Goal: Transaction & Acquisition: Subscribe to service/newsletter

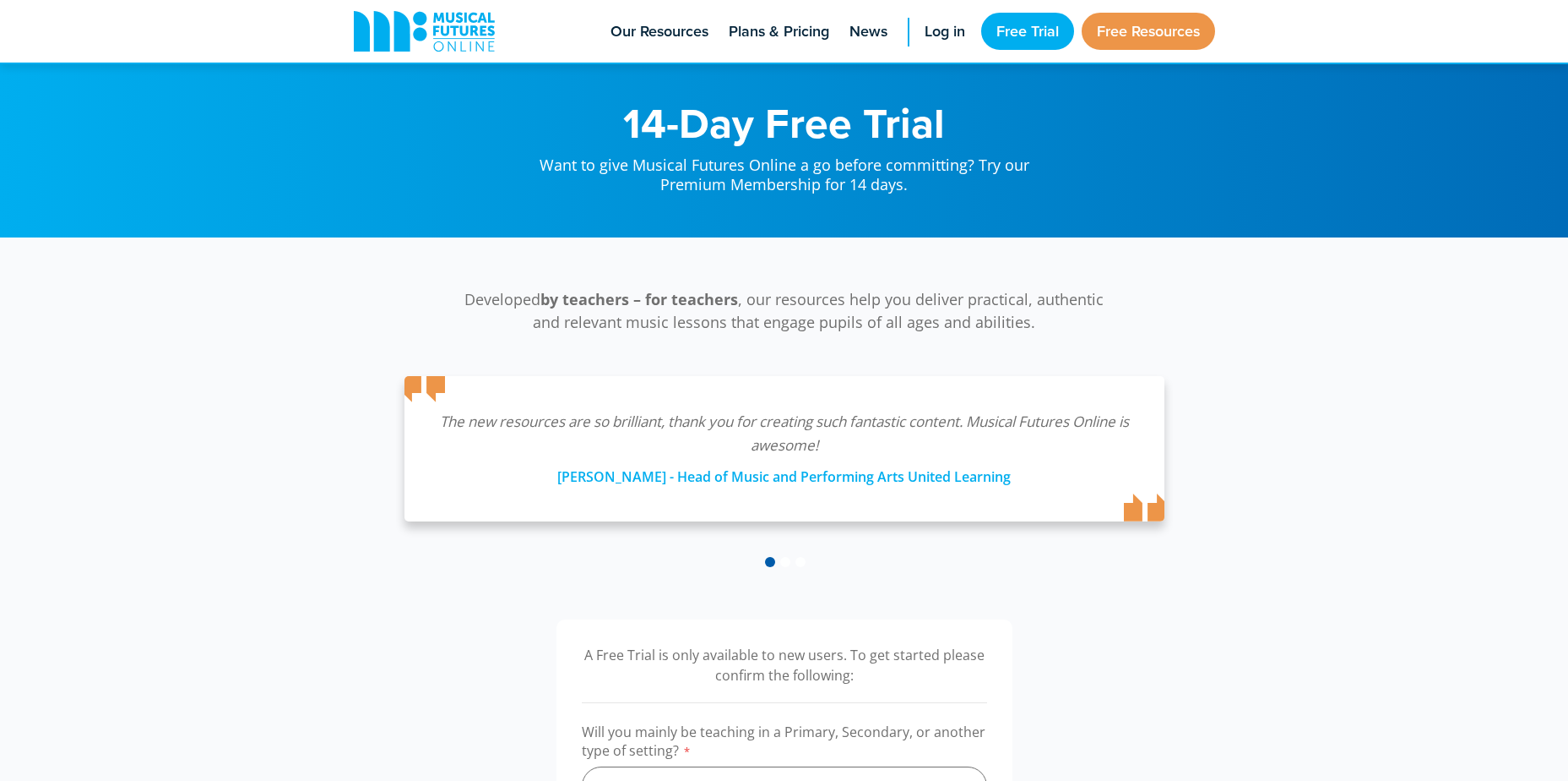
scroll to position [253, 0]
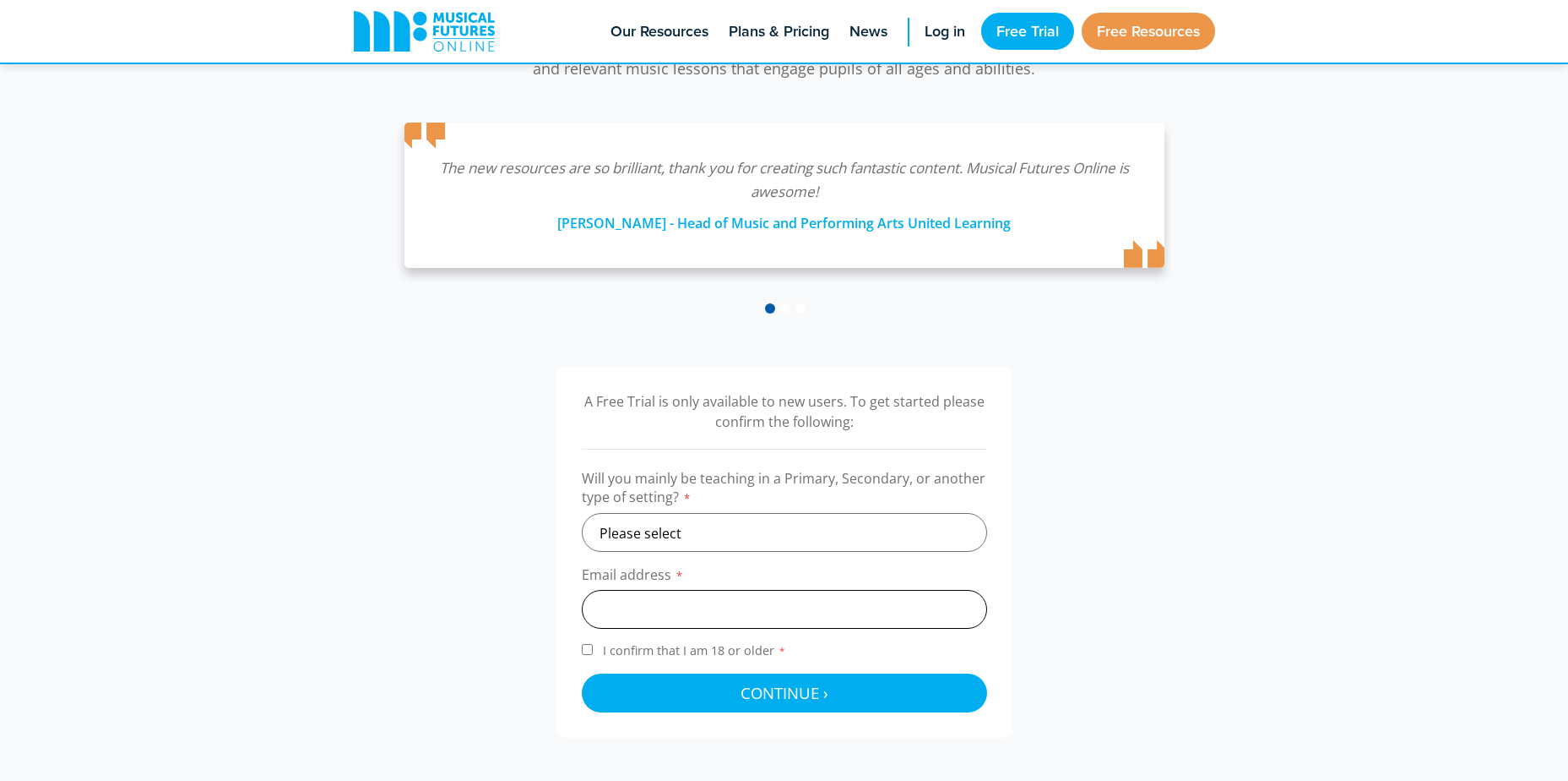
click at [686, 610] on input "email" at bounding box center [784, 609] width 406 height 38
type input "inwokobia23@canon-slade.bolton.sch.uk"
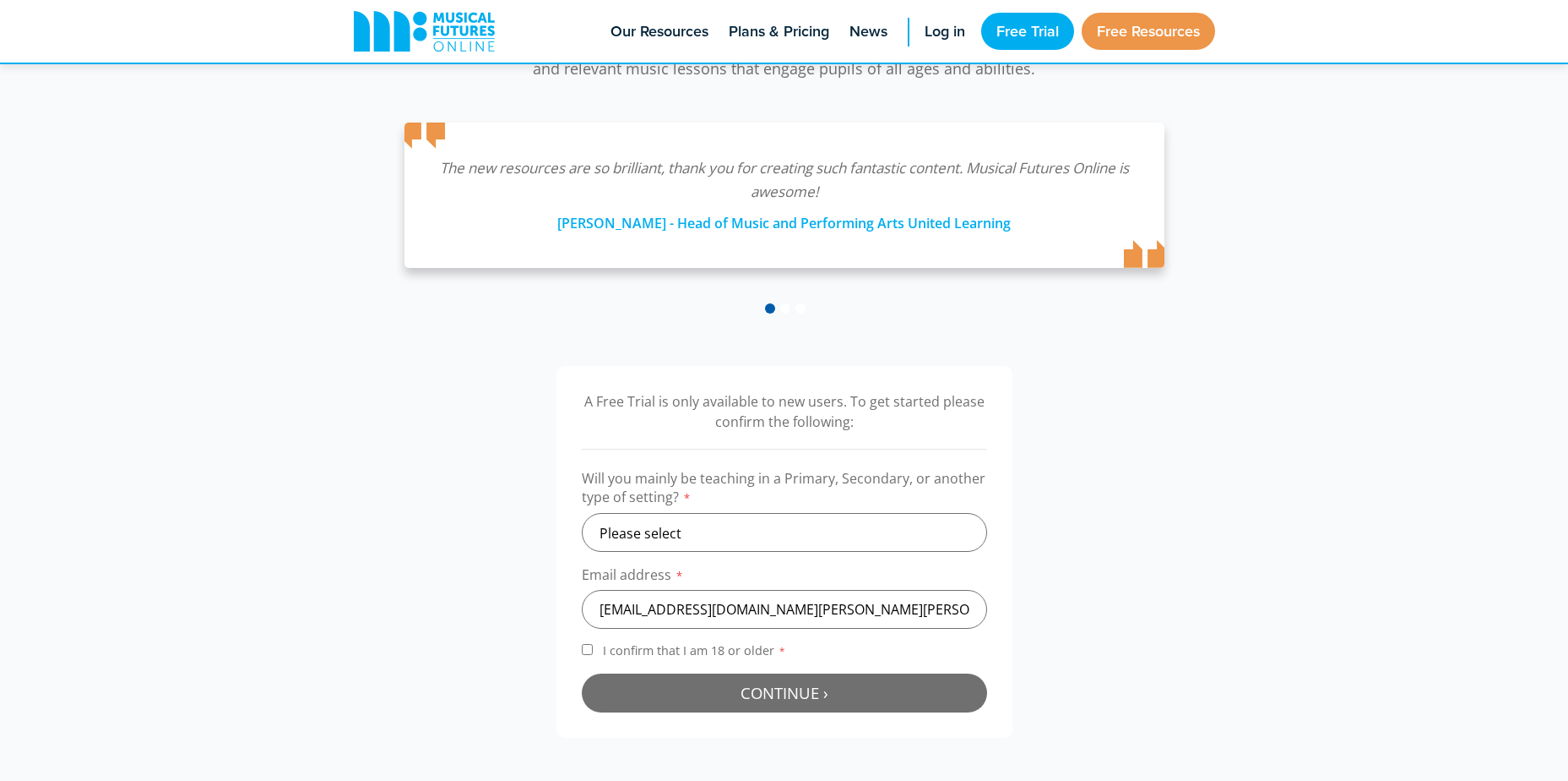
click at [704, 692] on button "Continue › Checking your details..." at bounding box center [784, 692] width 406 height 38
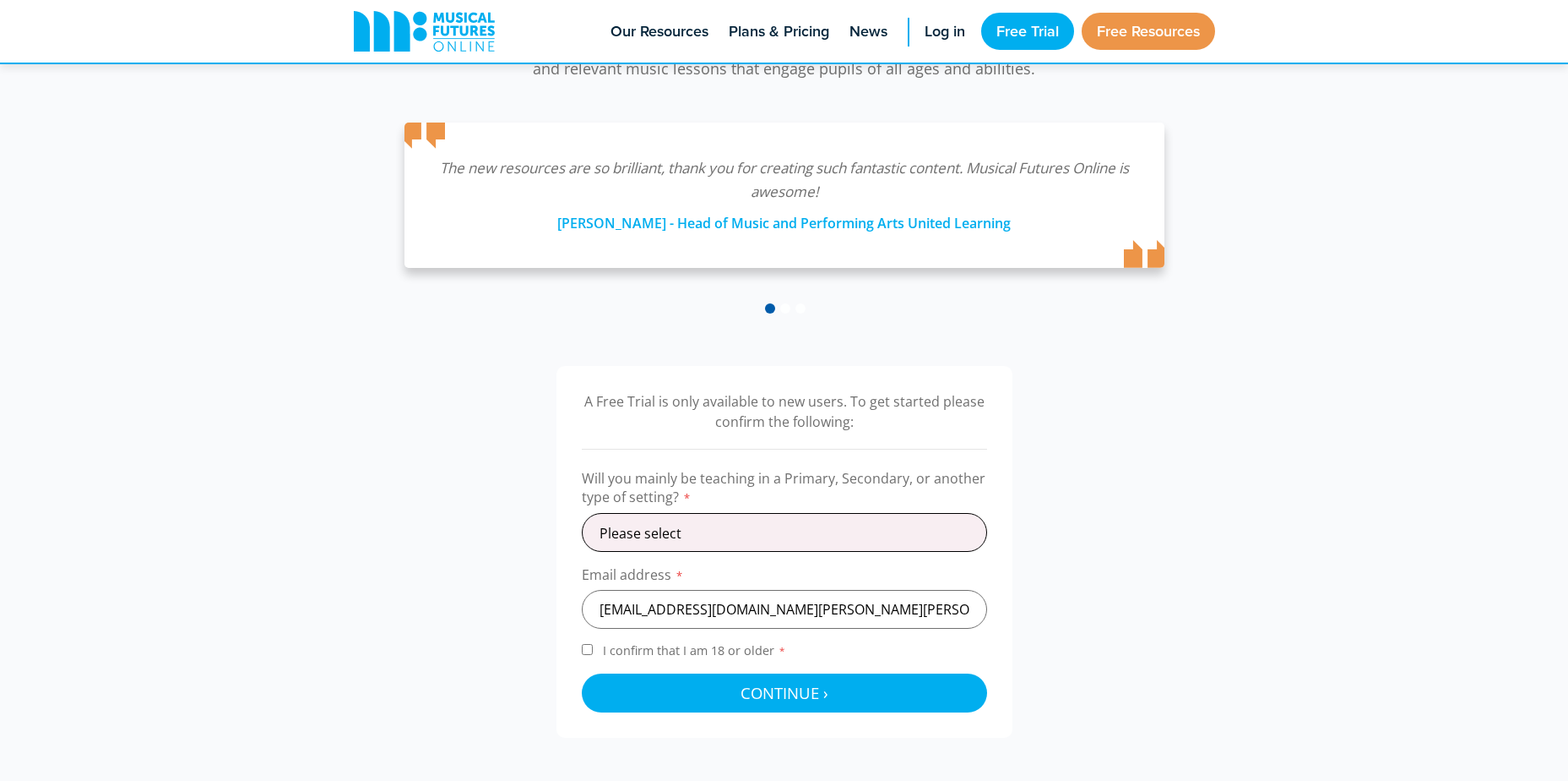
click at [747, 520] on select "Please select Primary Secondary Other" at bounding box center [784, 532] width 406 height 38
select select "other"
click at [582, 513] on select "Please select Primary Secondary Other" at bounding box center [784, 532] width 406 height 38
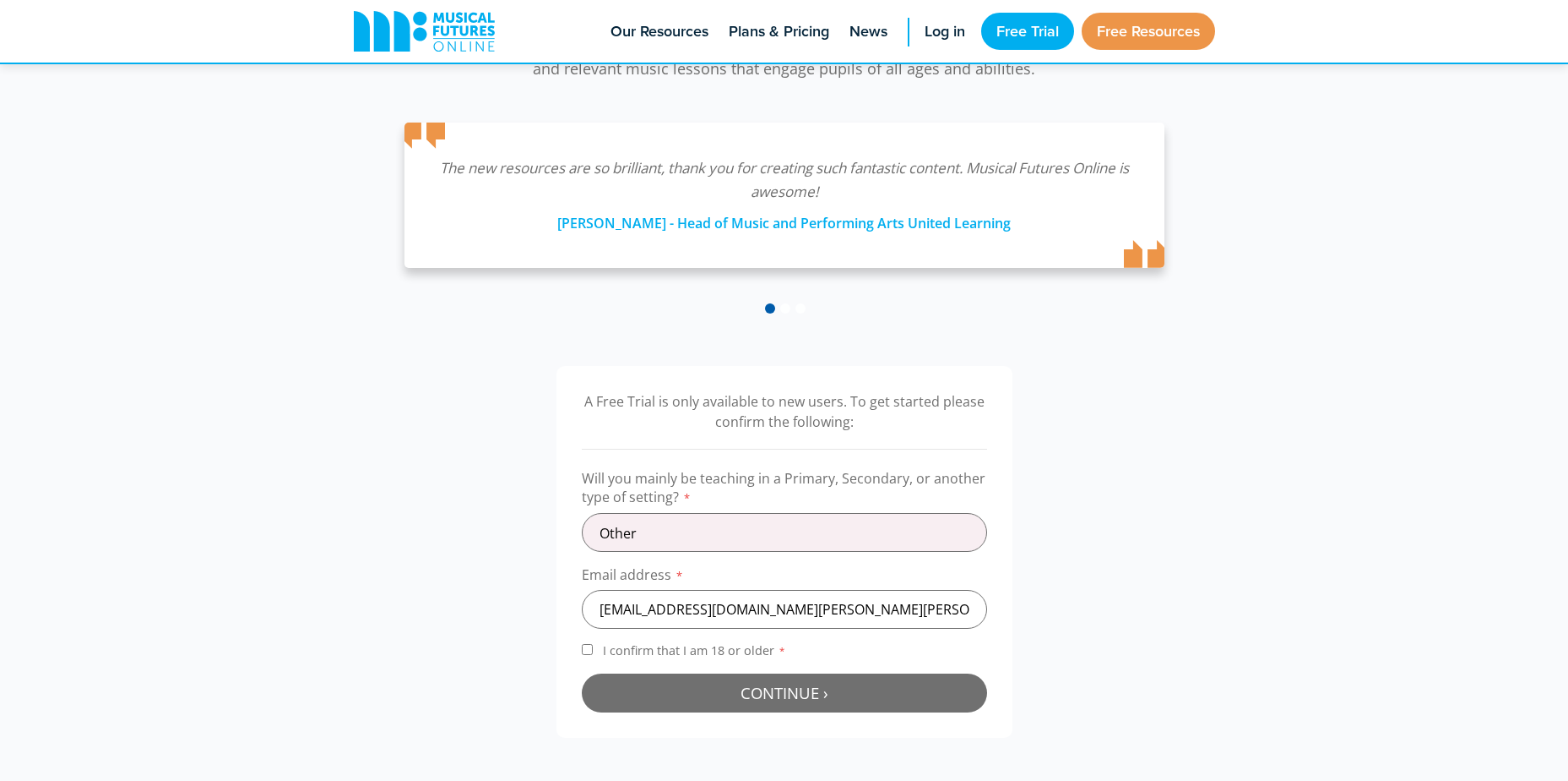
click at [721, 676] on button "Continue › Checking your details..." at bounding box center [784, 692] width 406 height 38
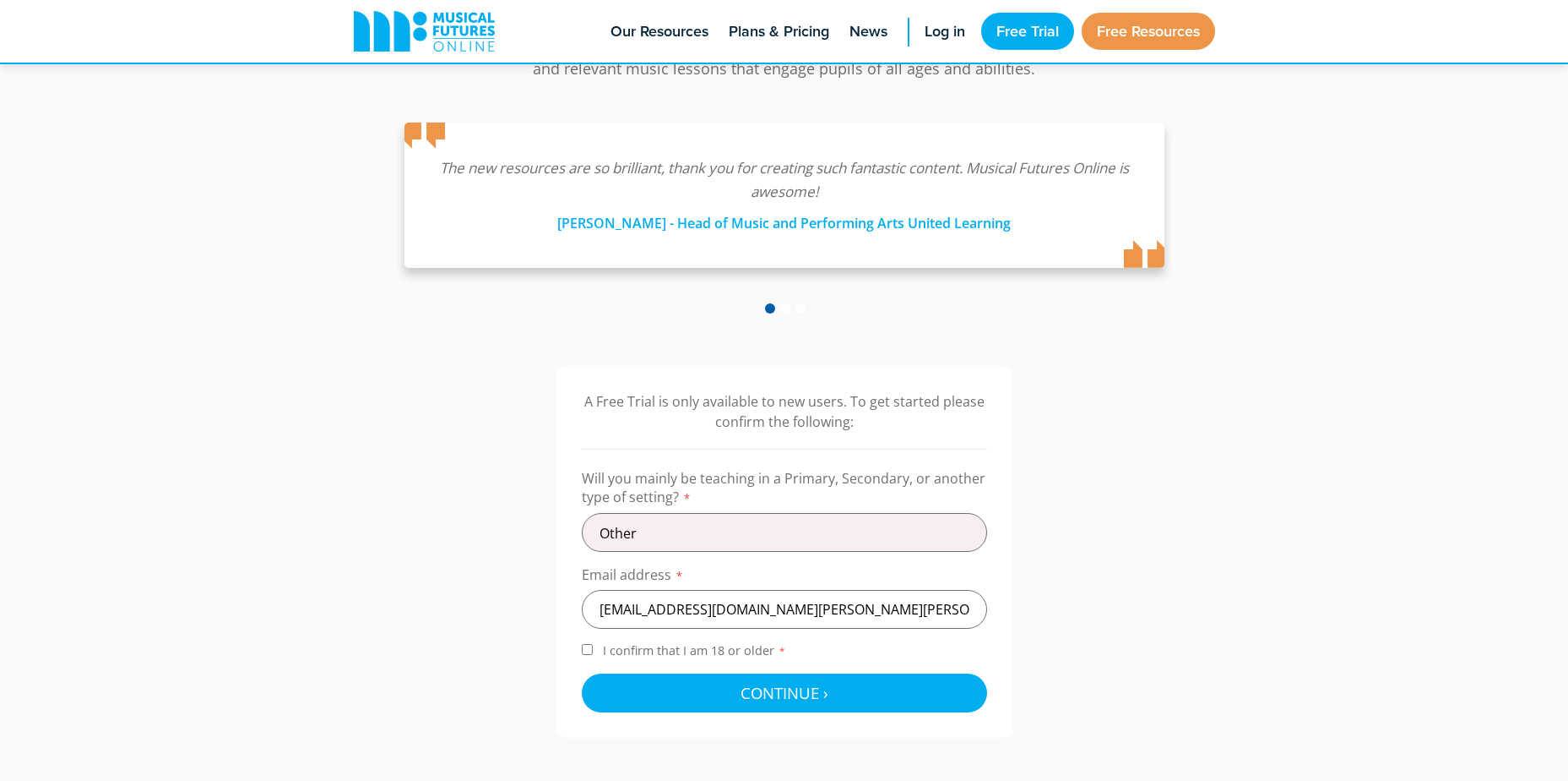
drag, startPoint x: 598, startPoint y: 655, endPoint x: 626, endPoint y: 662, distance: 28.9
click at [606, 657] on label "I confirm that I am 18 or older *" at bounding box center [784, 653] width 406 height 23
click at [593, 655] on input "I confirm that I am 18 or older *" at bounding box center [587, 649] width 11 height 11
checkbox input "true"
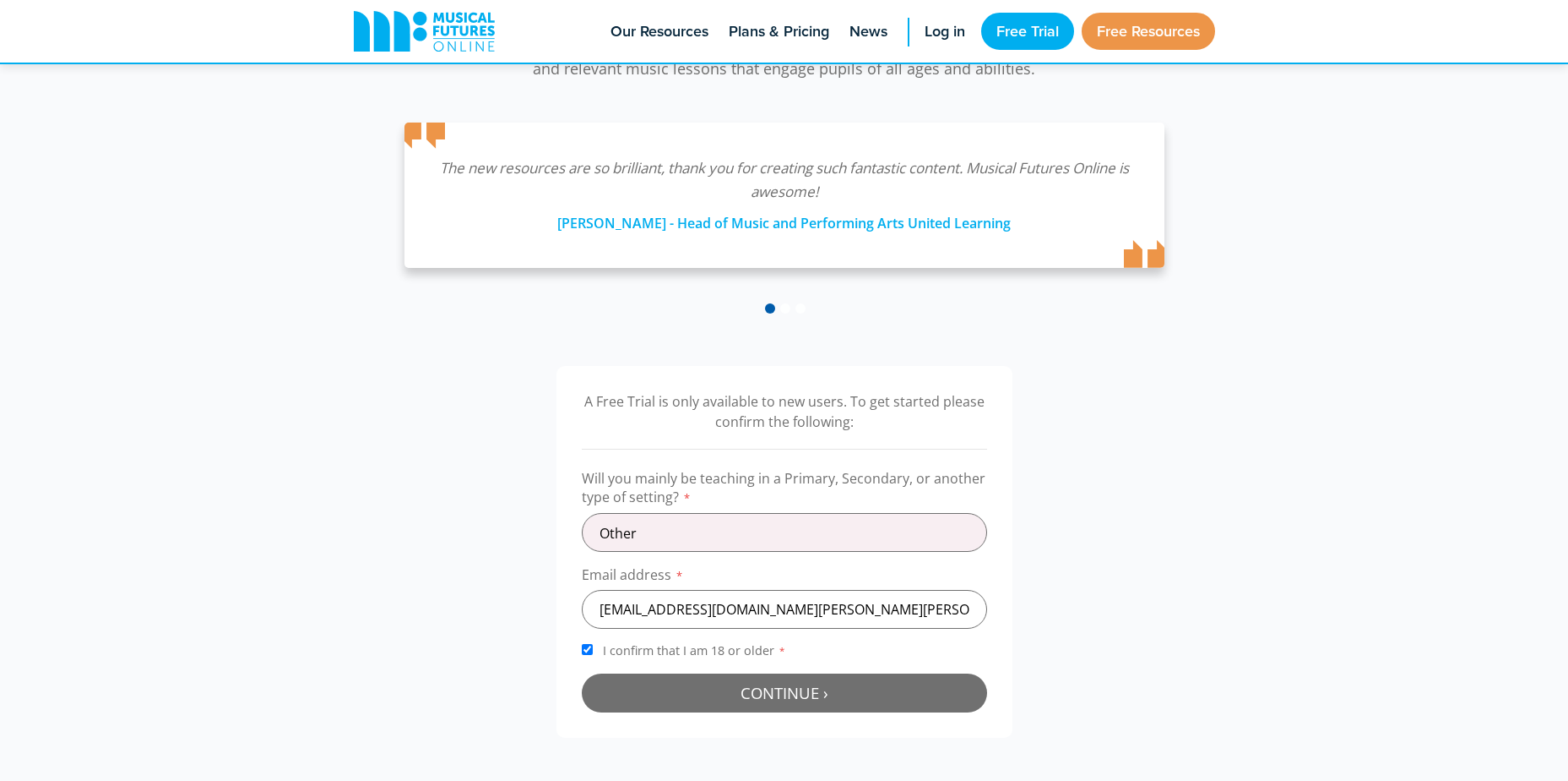
click at [660, 684] on button "Continue › Checking your details..." at bounding box center [784, 692] width 406 height 38
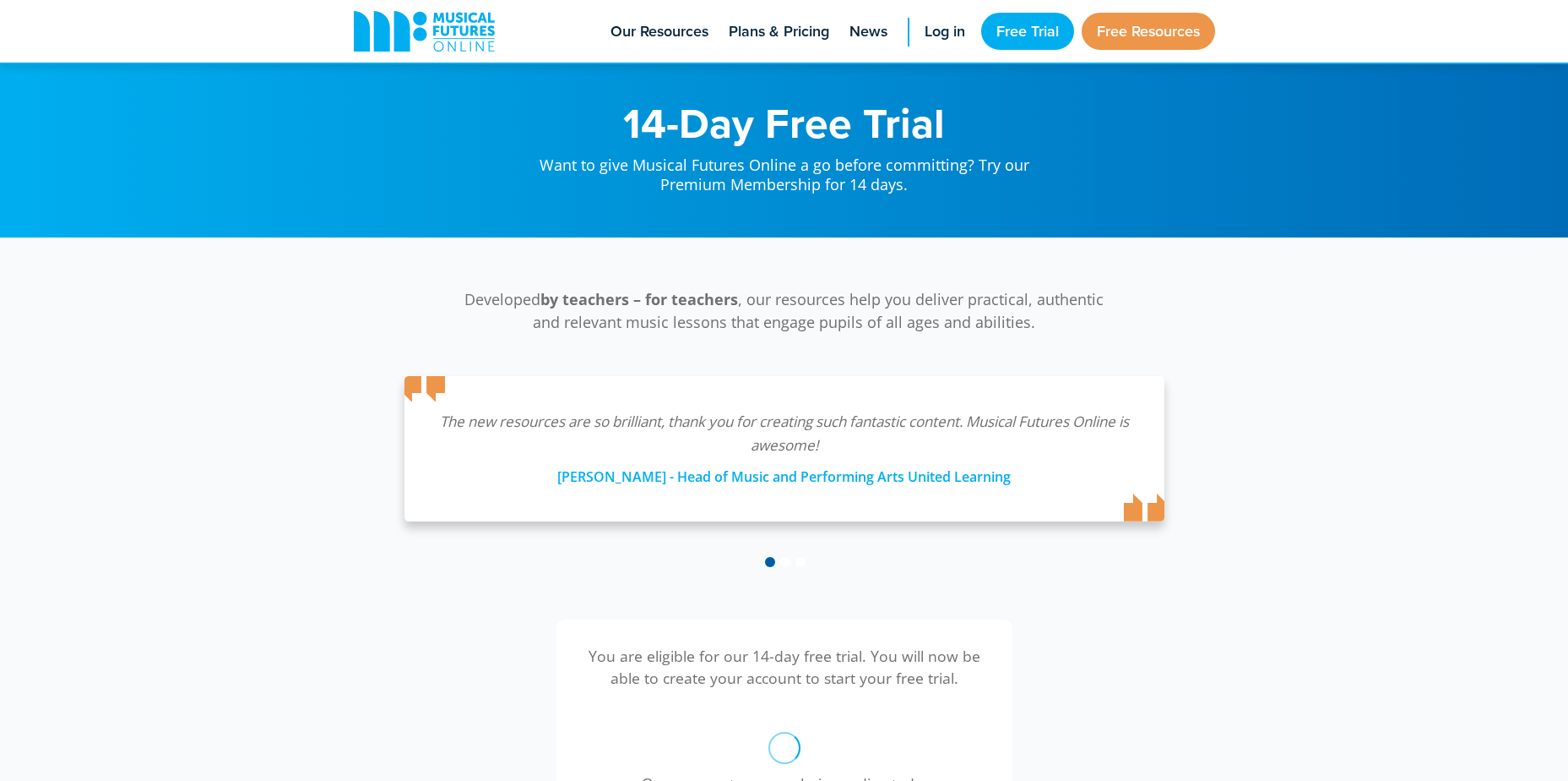
scroll to position [552, 0]
select select "other"
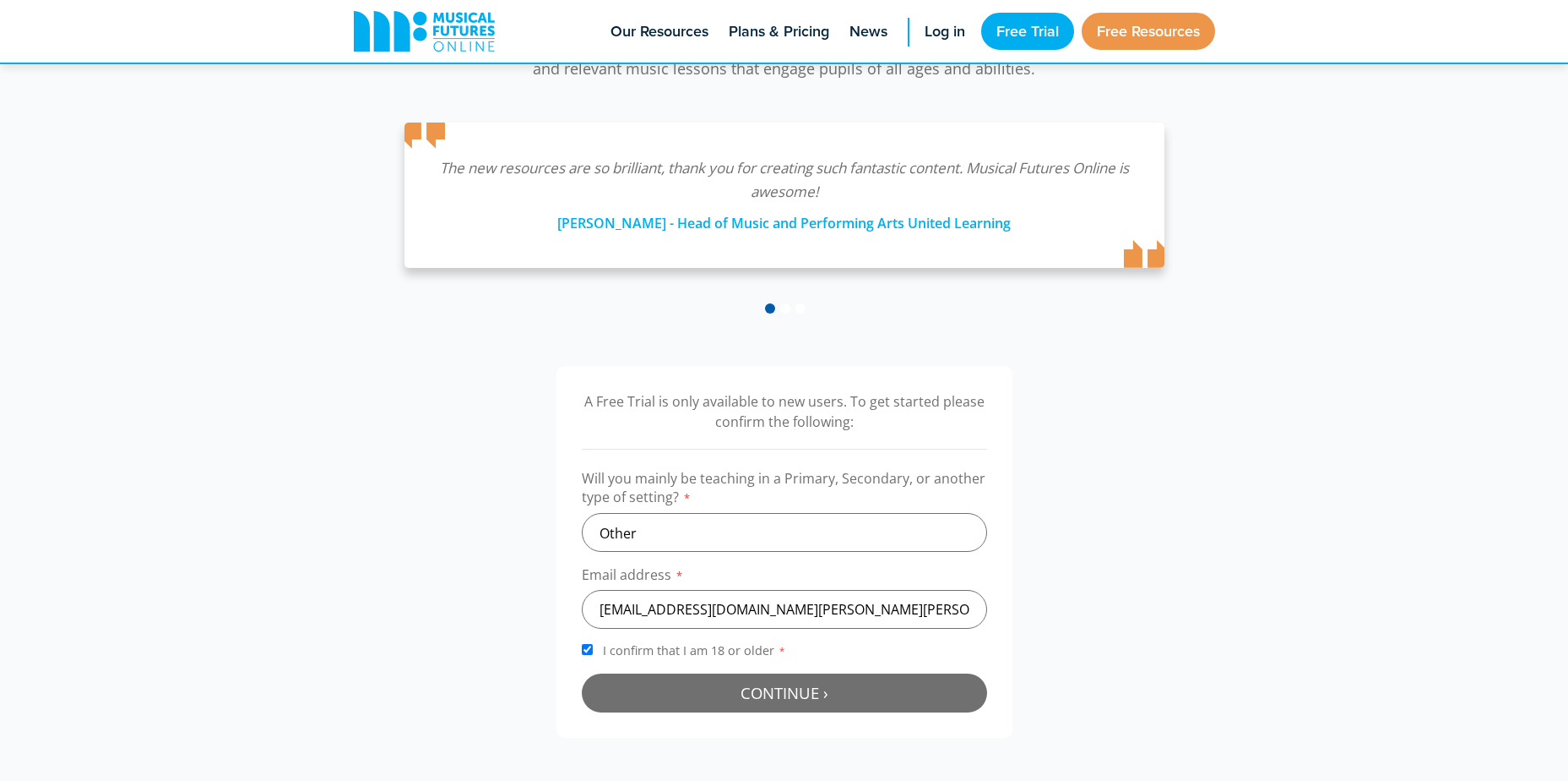
drag, startPoint x: 746, startPoint y: 704, endPoint x: 750, endPoint y: 676, distance: 28.3
click at [748, 702] on button "Continue › Checking your details..." at bounding box center [784, 692] width 406 height 38
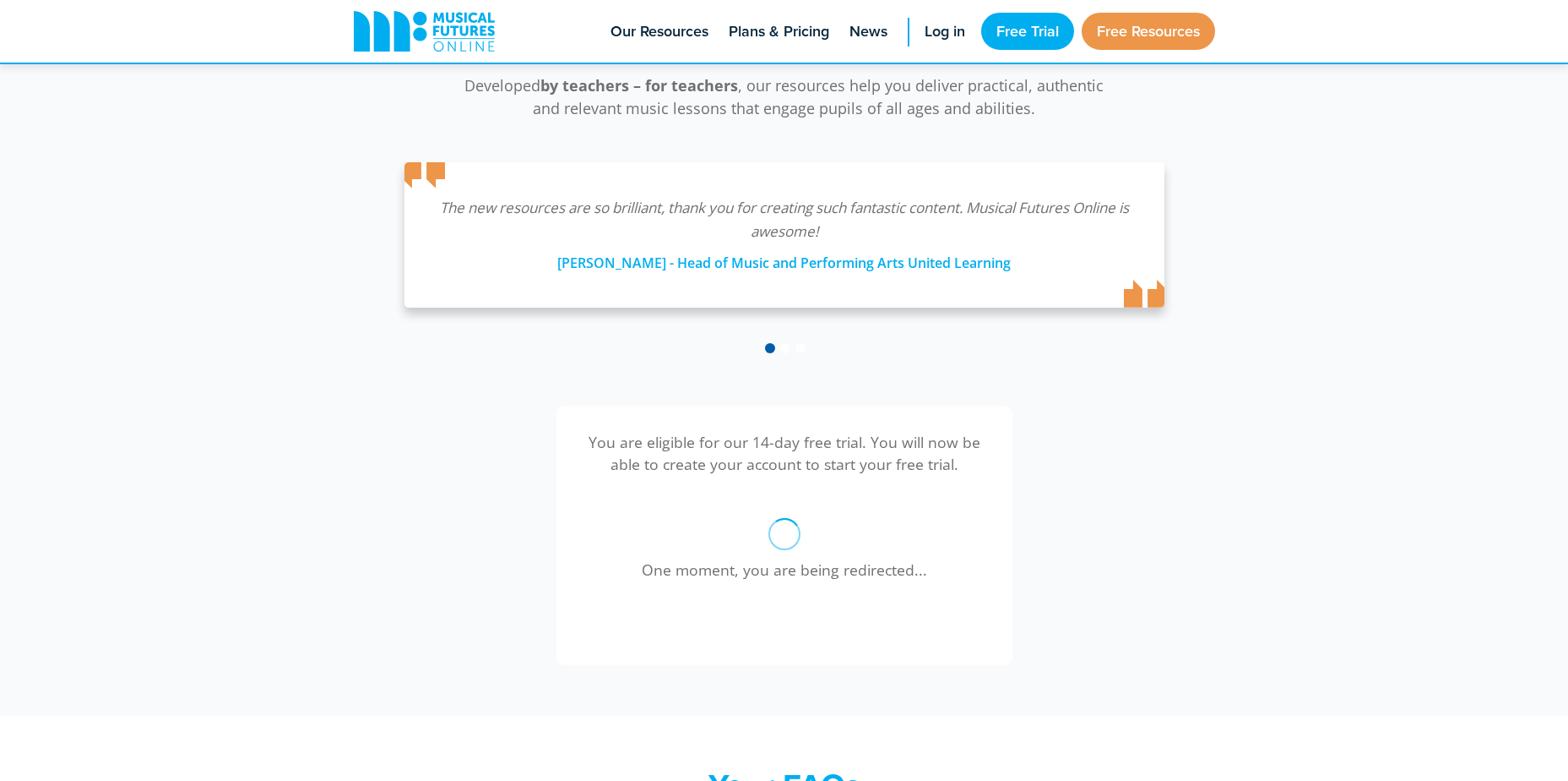
scroll to position [383, 0]
